Goal: Navigation & Orientation: Find specific page/section

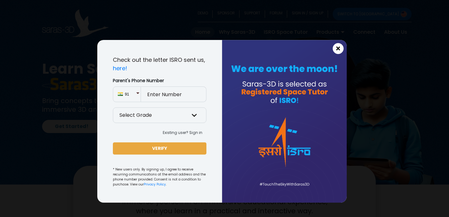
click at [338, 48] on span "×" at bounding box center [338, 49] width 5 height 8
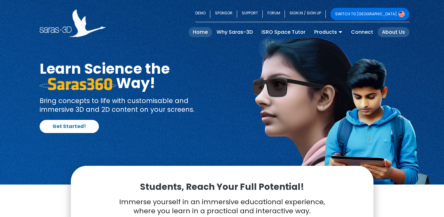
click at [391, 33] on link "About Us" at bounding box center [394, 32] width 32 height 10
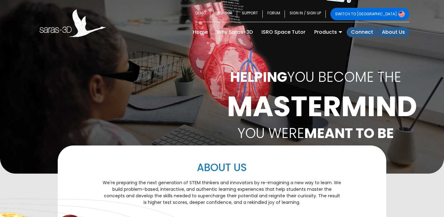
click at [365, 37] on link "Connect" at bounding box center [362, 32] width 31 height 10
